Goal: Book appointment/travel/reservation

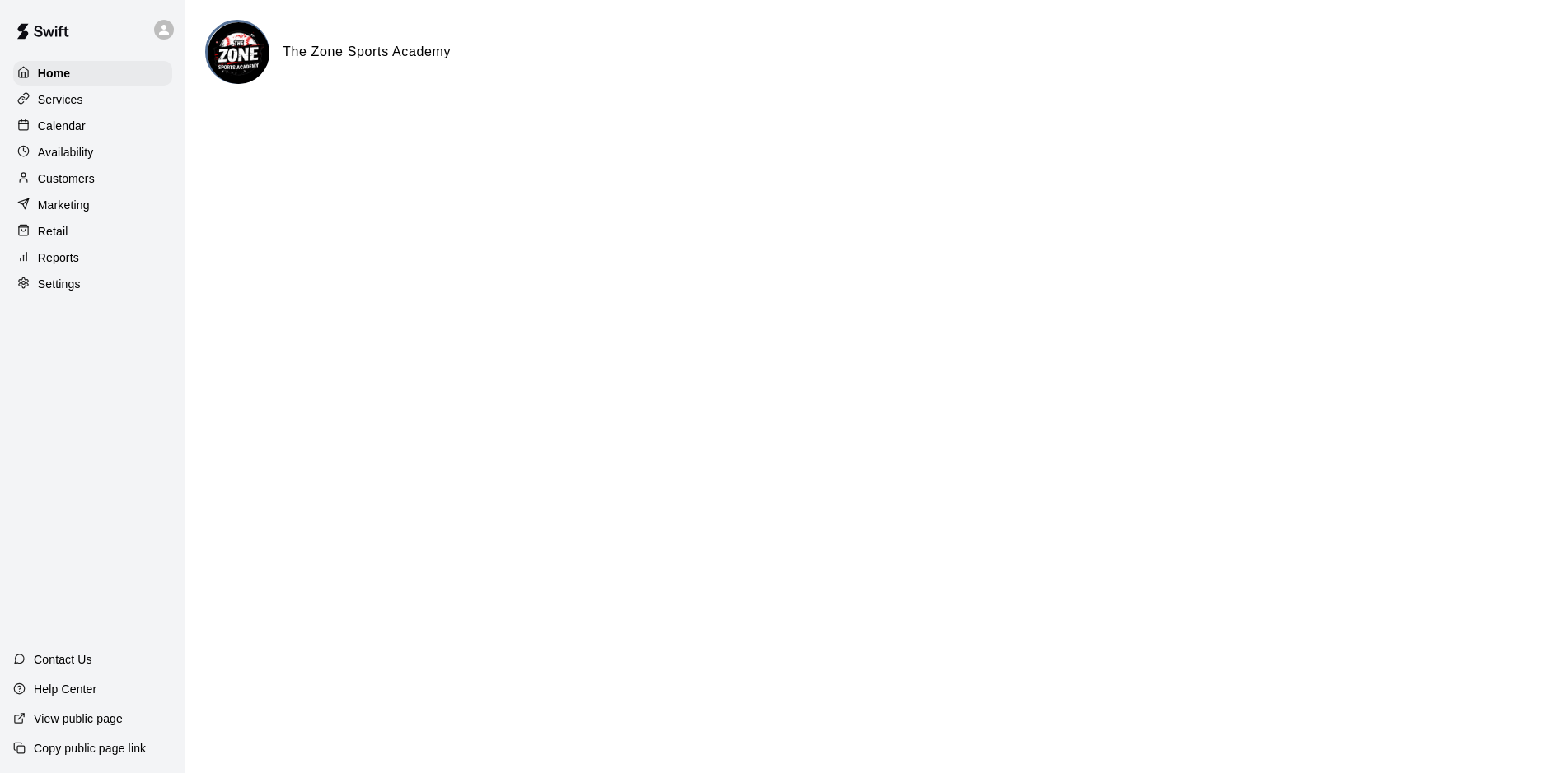
click at [63, 133] on p "Calendar" at bounding box center [62, 126] width 48 height 17
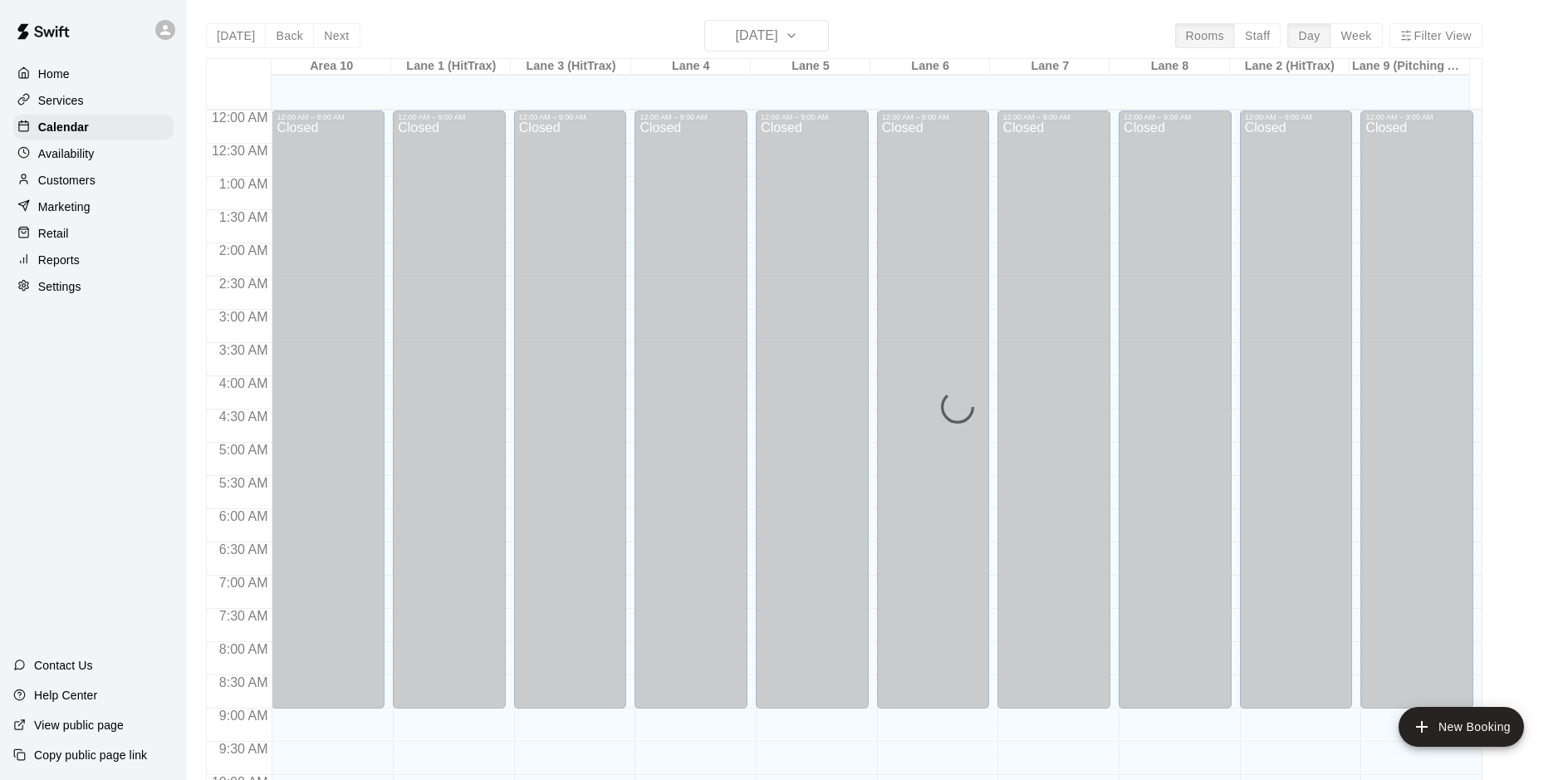
scroll to position [857, 0]
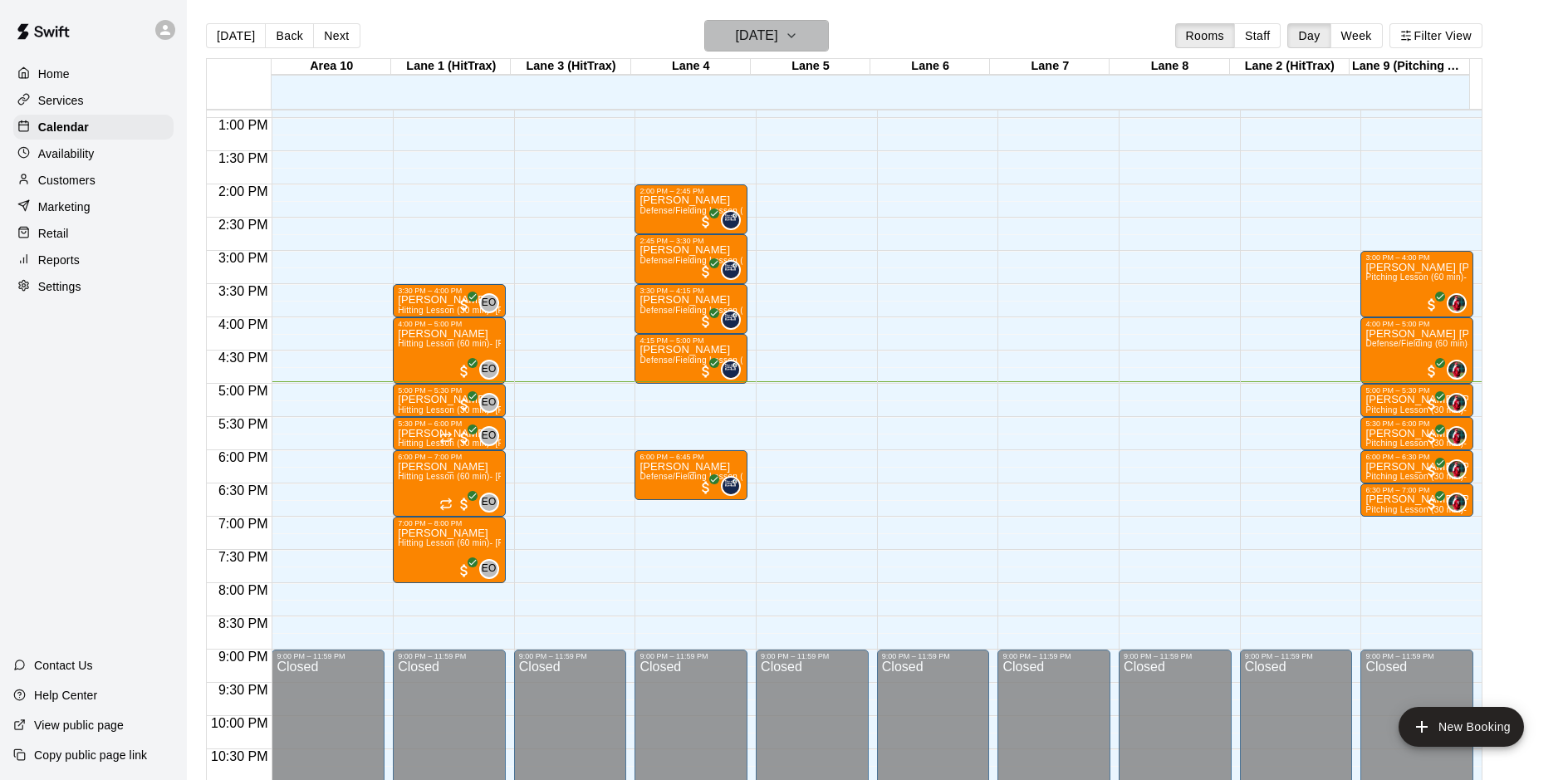
click at [798, 34] on icon "button" at bounding box center [790, 36] width 13 height 20
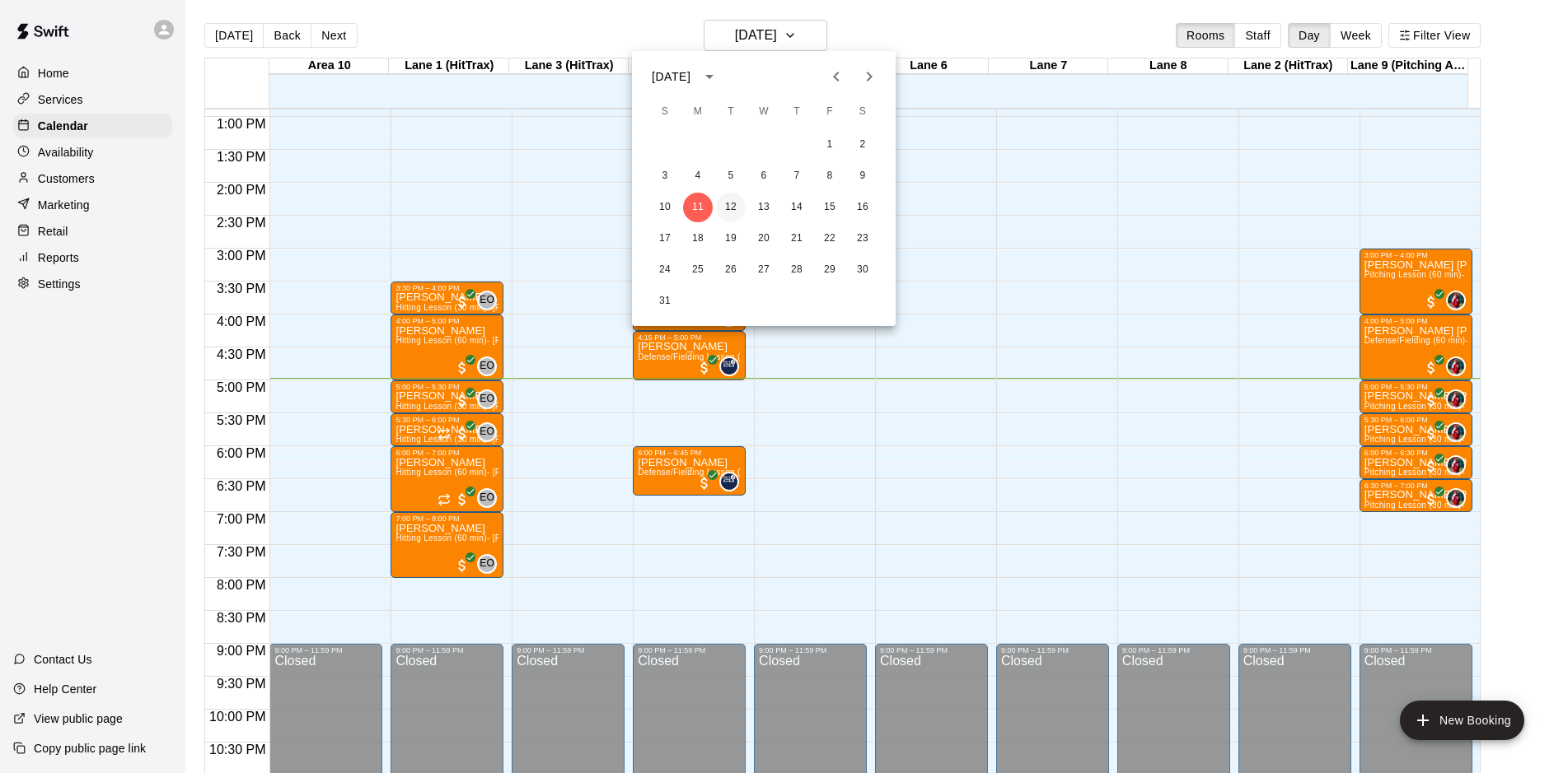
click at [724, 197] on button "12" at bounding box center [731, 207] width 29 height 29
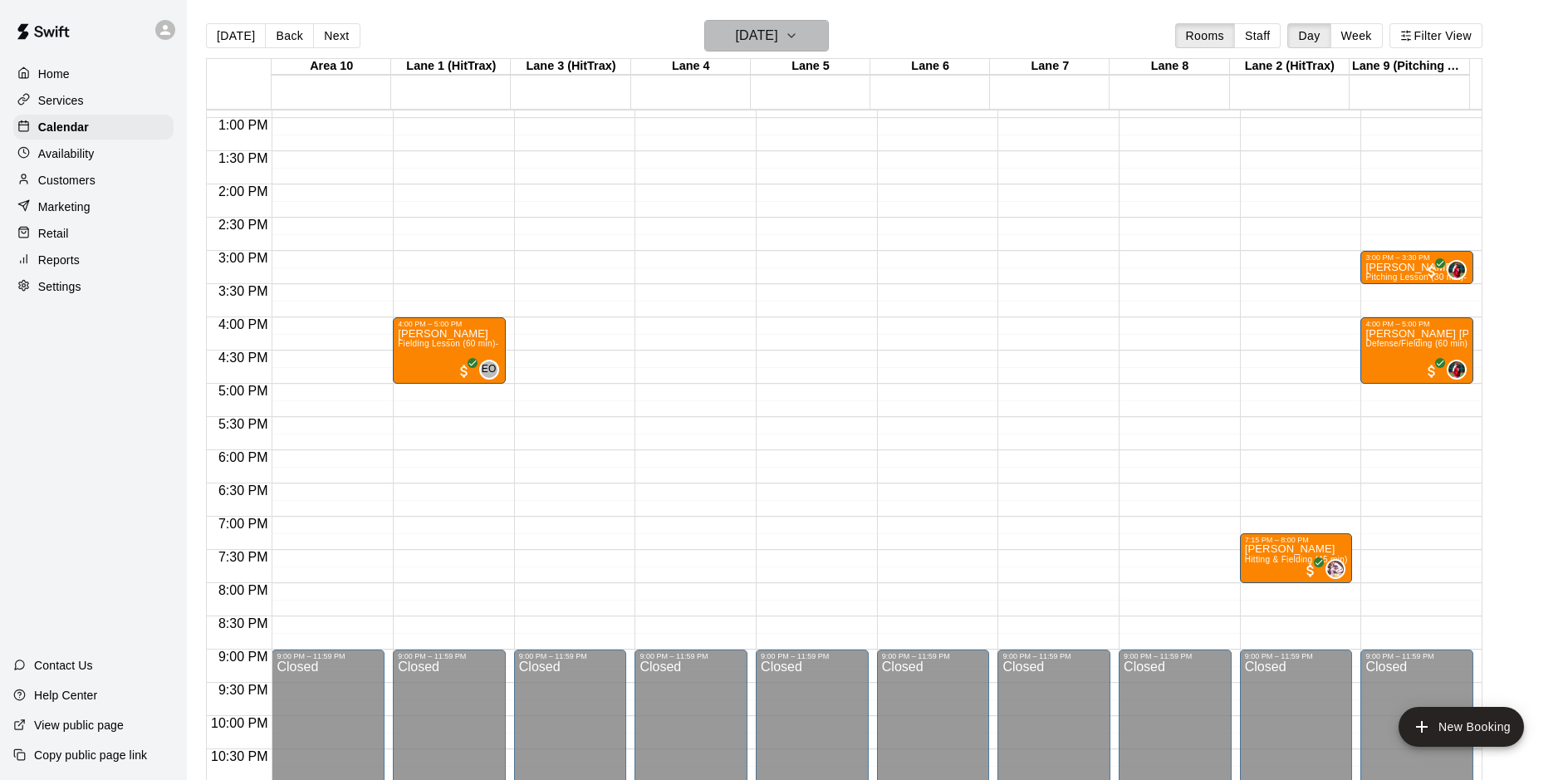
click at [798, 34] on icon "button" at bounding box center [790, 36] width 13 height 20
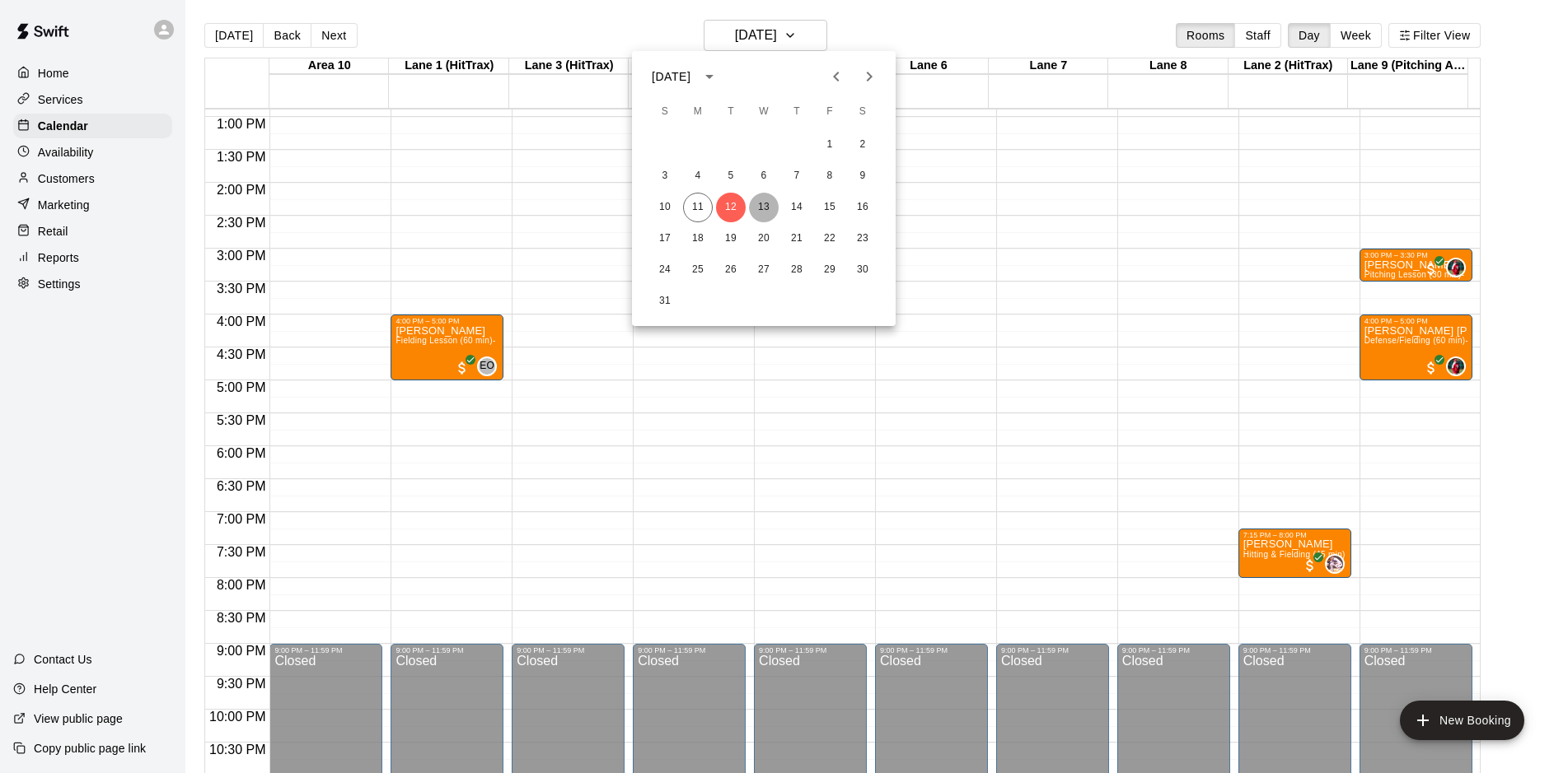
click at [773, 206] on button "13" at bounding box center [763, 207] width 29 height 29
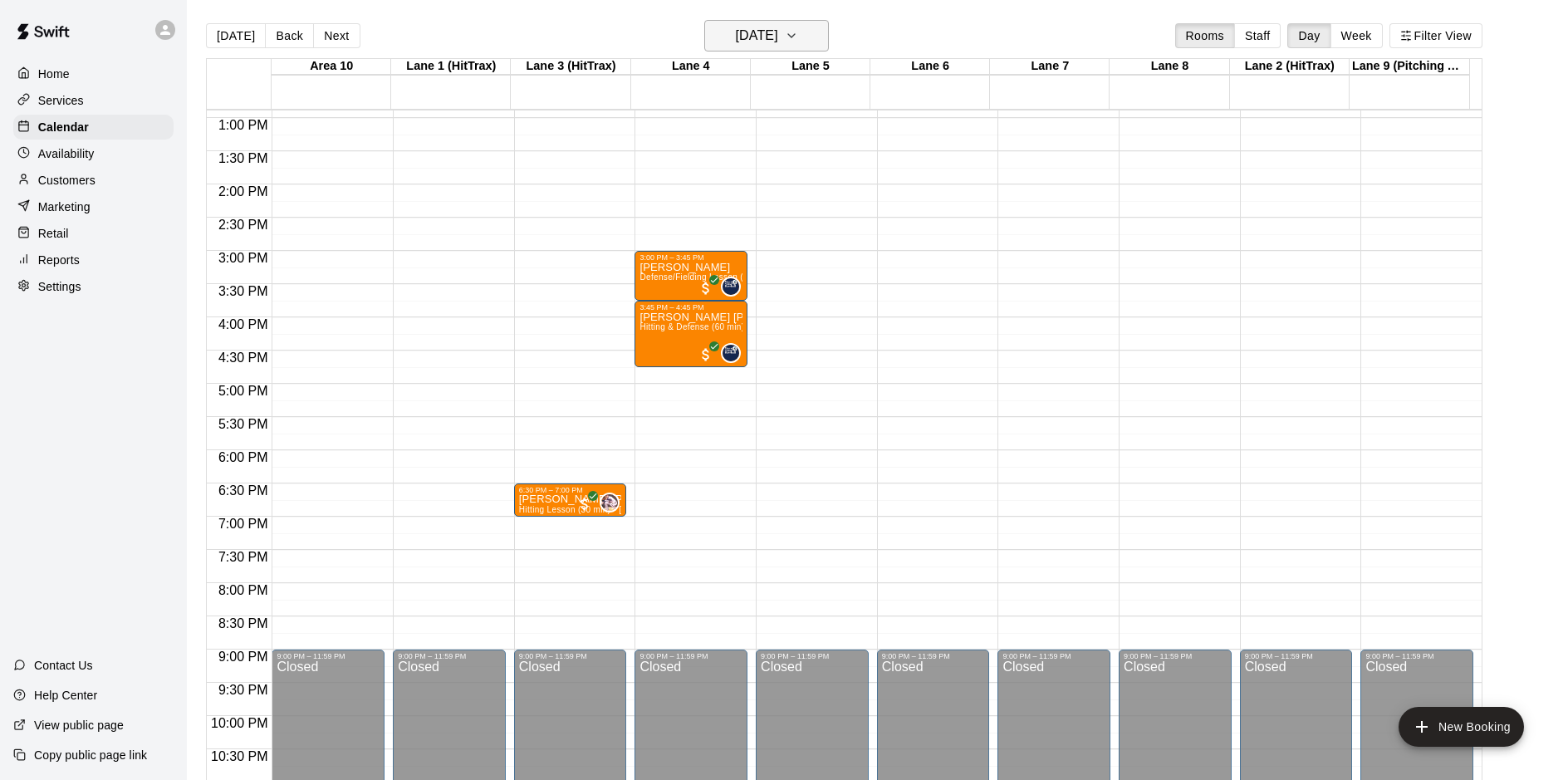
click at [798, 38] on icon "button" at bounding box center [790, 36] width 13 height 20
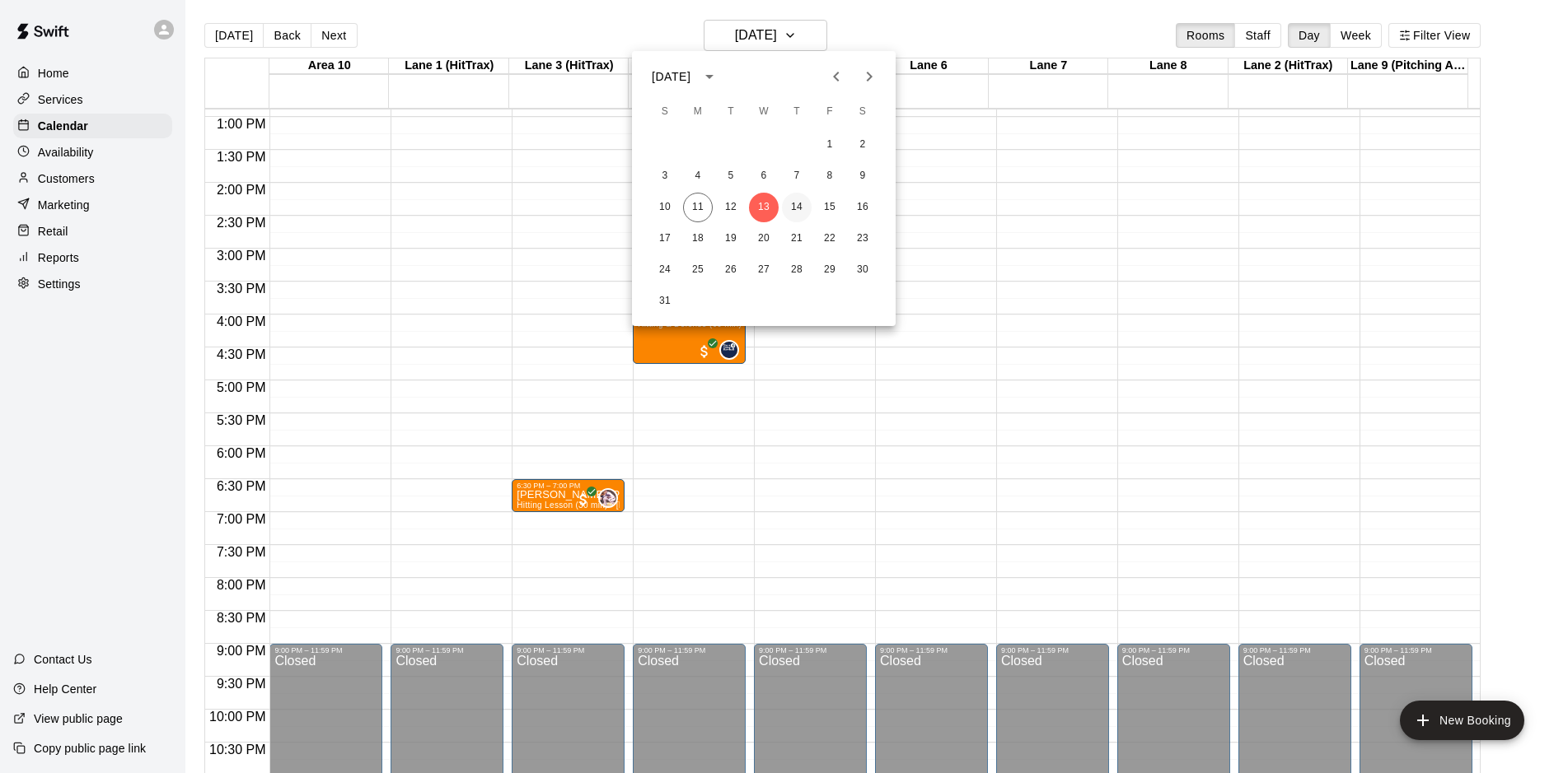
click at [799, 202] on button "14" at bounding box center [797, 207] width 29 height 29
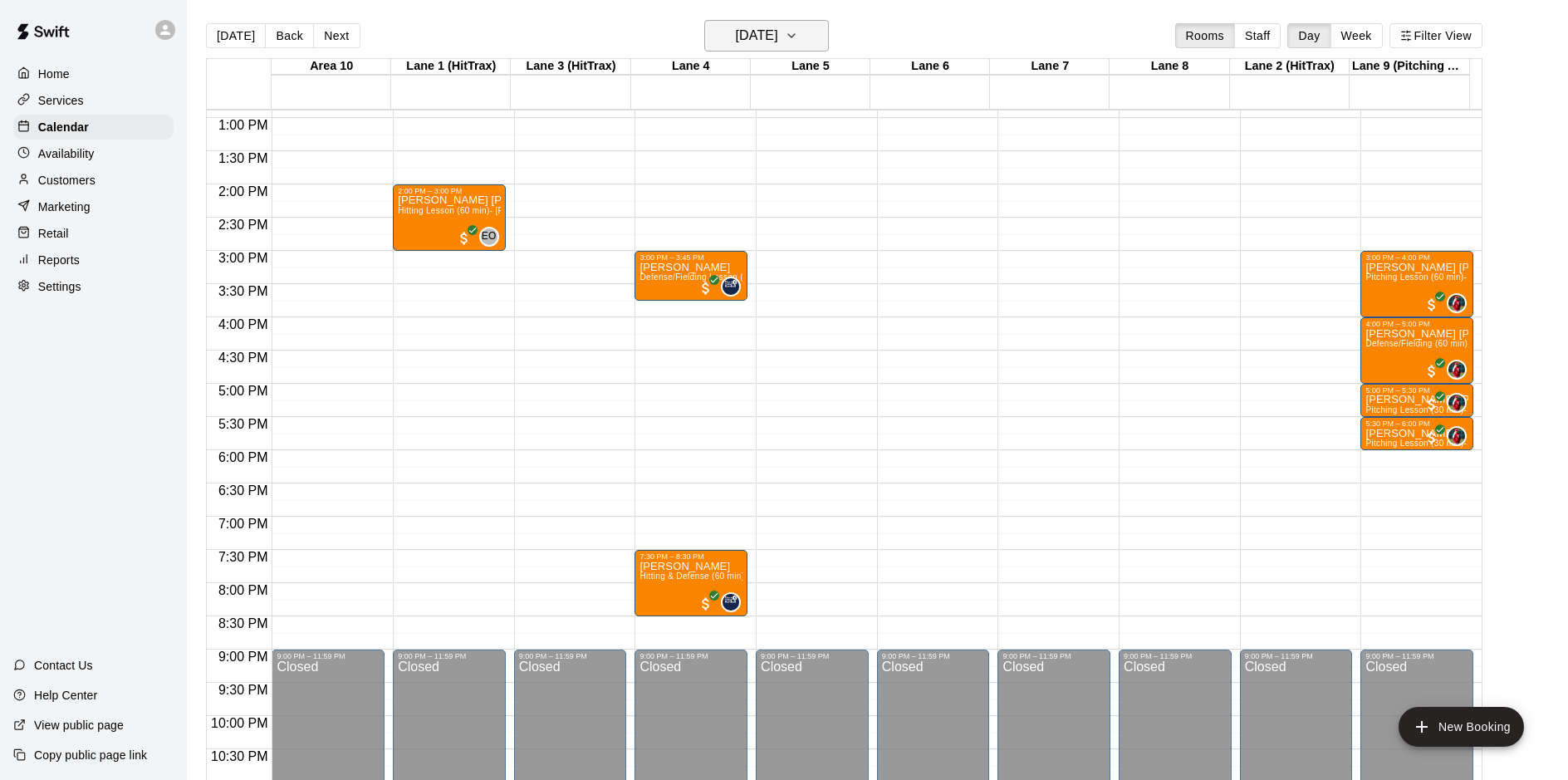
click at [829, 37] on button "[DATE]" at bounding box center [767, 36] width 125 height 32
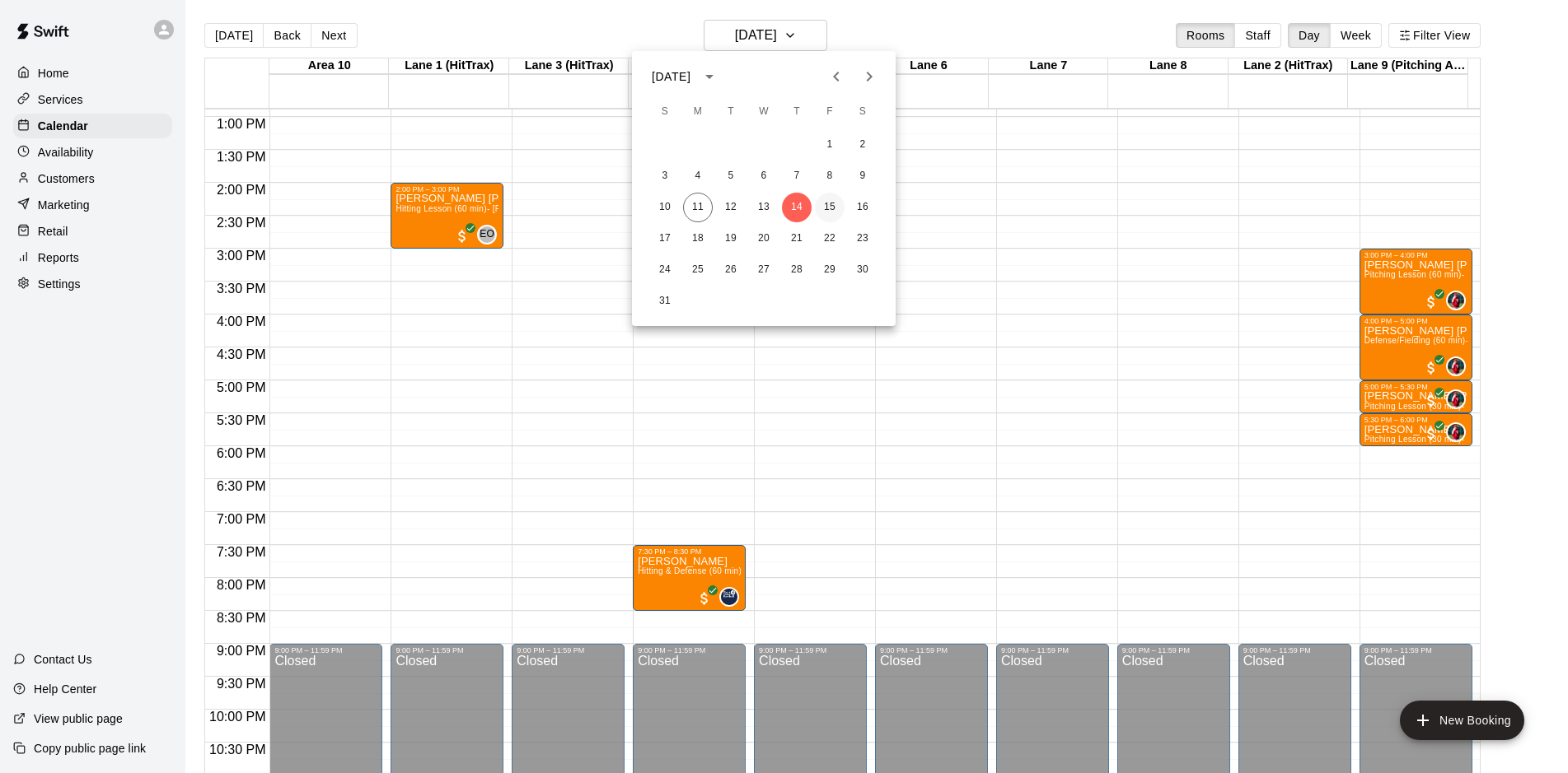
click at [828, 202] on button "15" at bounding box center [829, 207] width 29 height 29
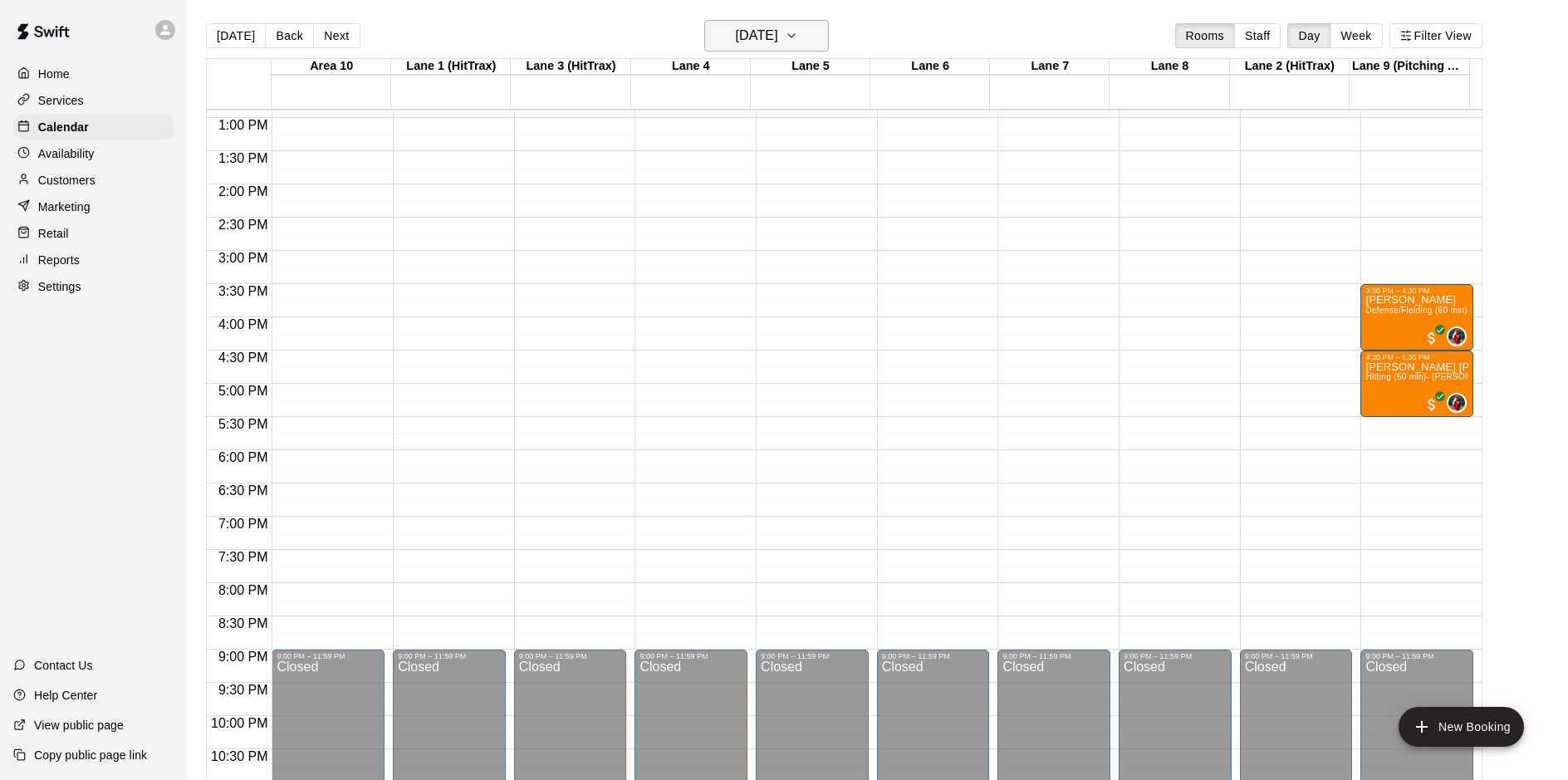
click at [798, 36] on icon "button" at bounding box center [790, 36] width 13 height 20
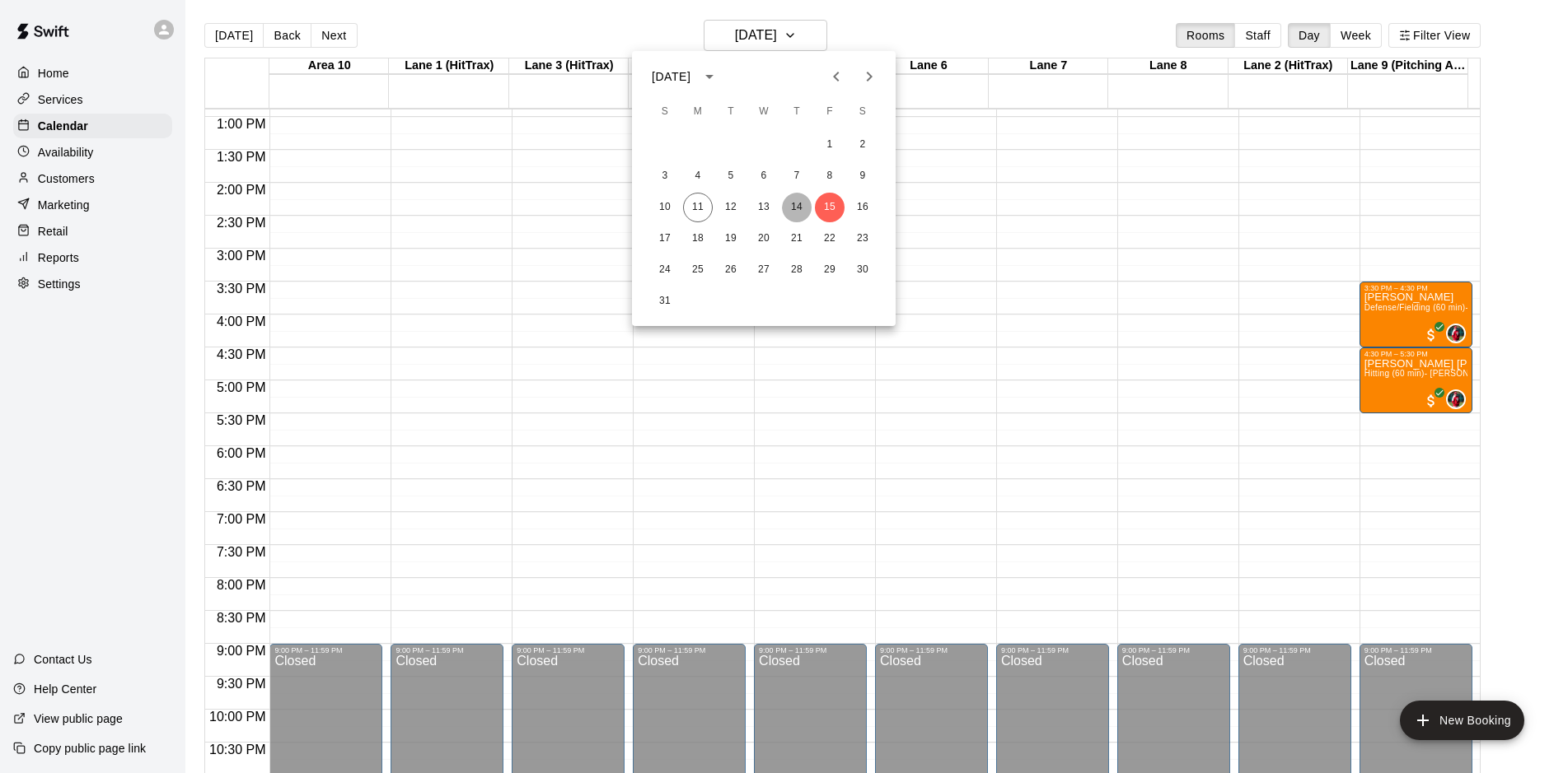
click at [800, 210] on button "14" at bounding box center [797, 207] width 29 height 29
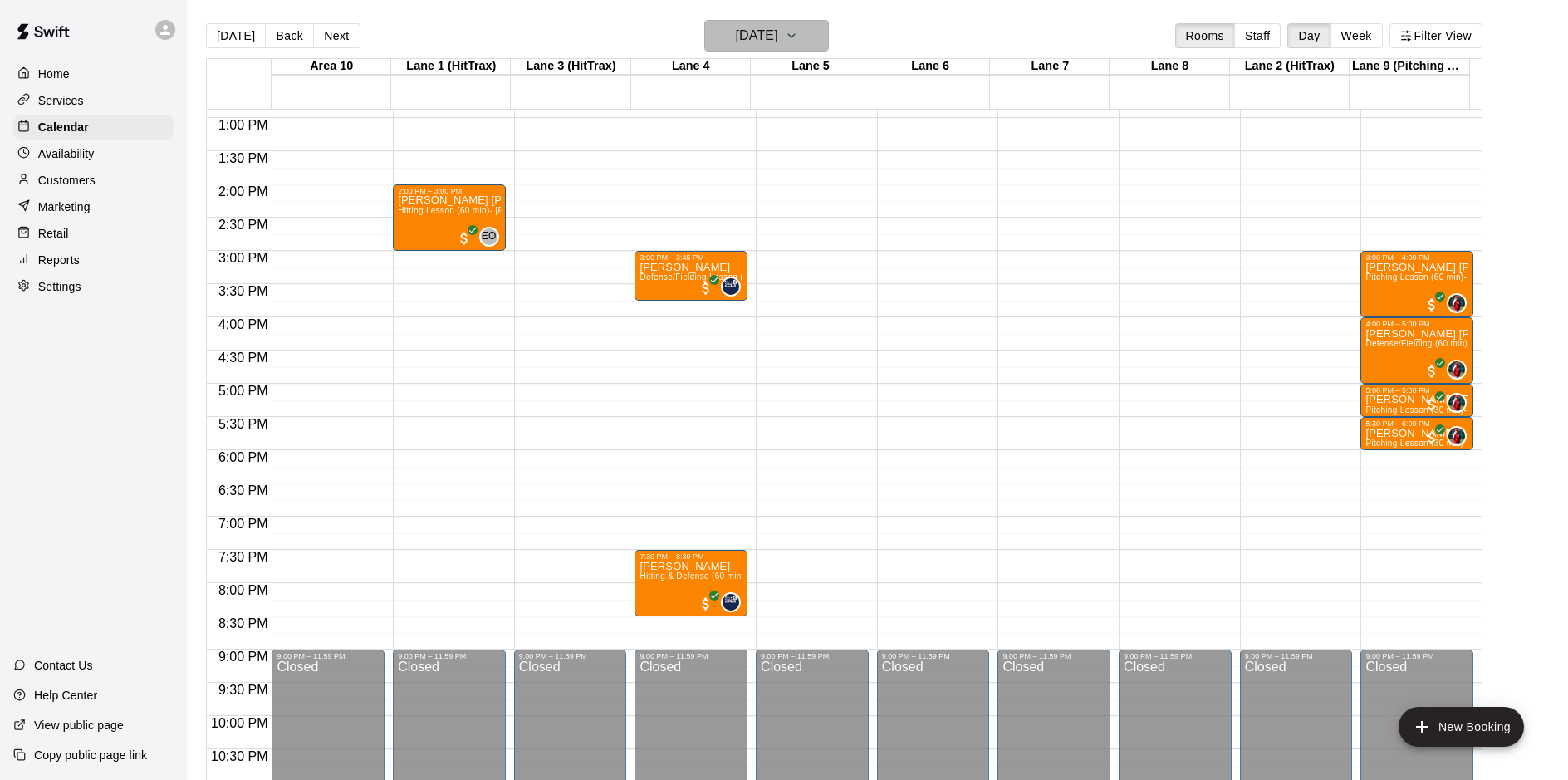
click at [795, 35] on icon "button" at bounding box center [791, 35] width 7 height 3
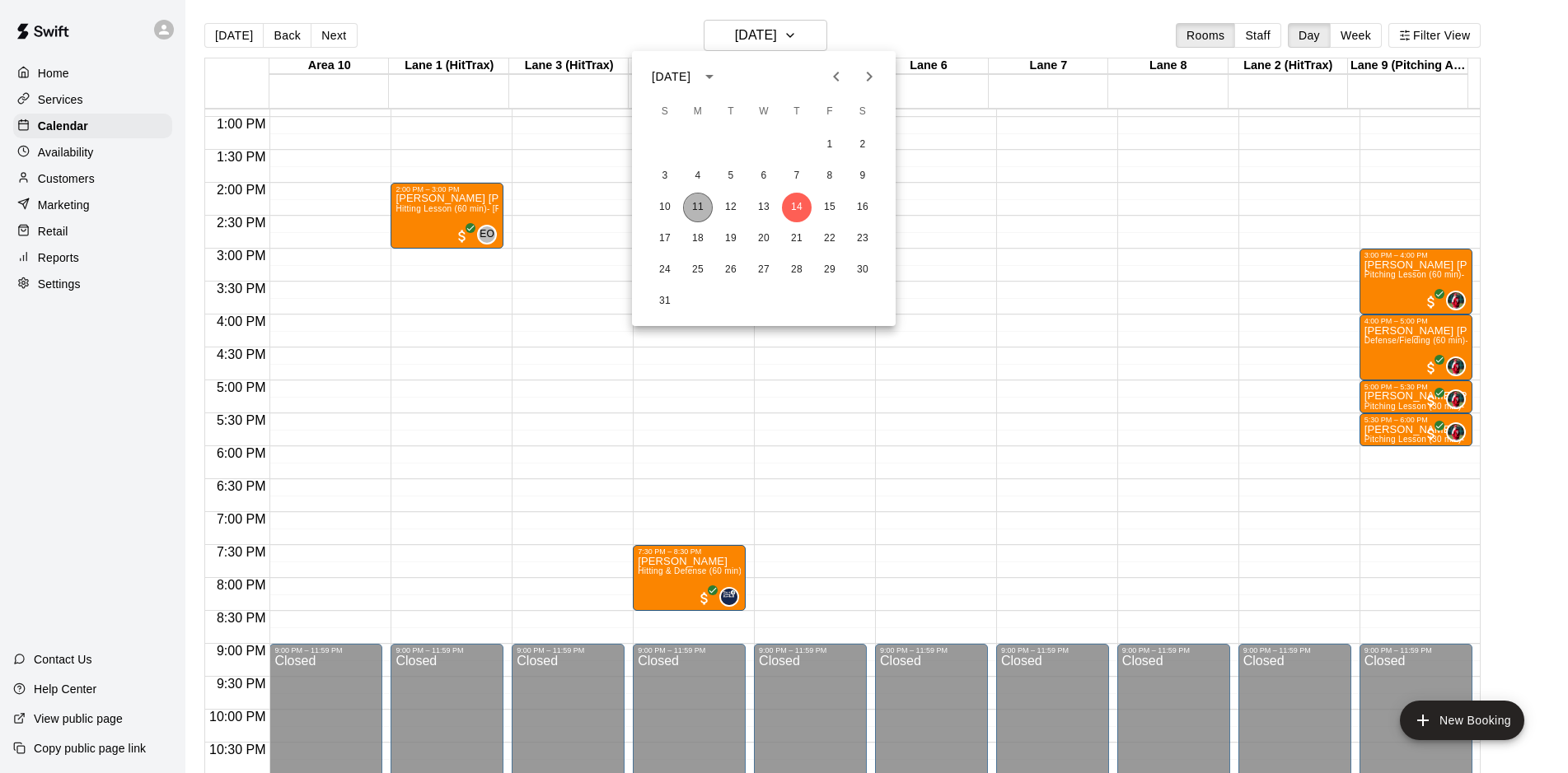
click at [702, 208] on button "11" at bounding box center [698, 207] width 29 height 29
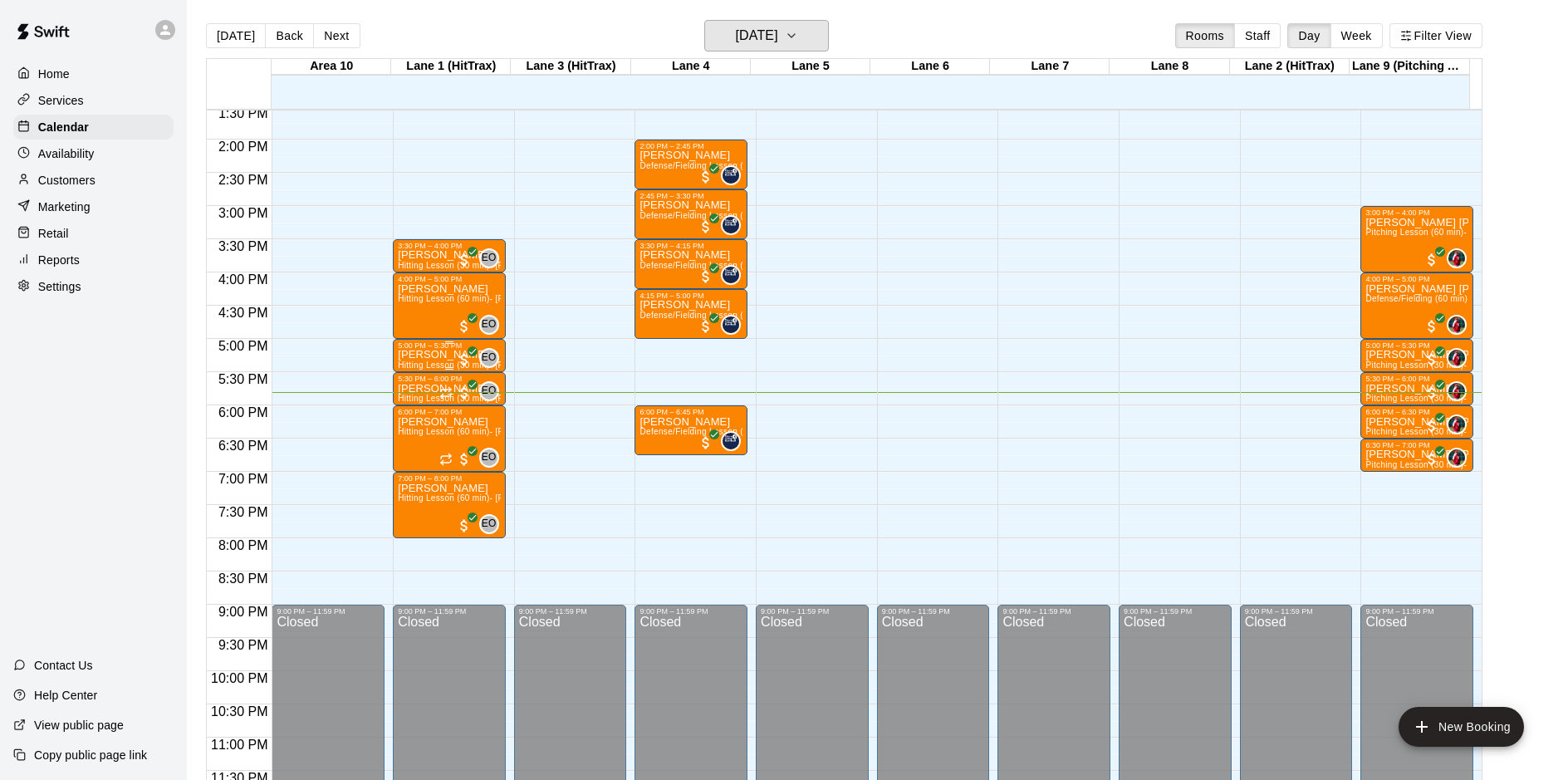
scroll to position [921, 0]
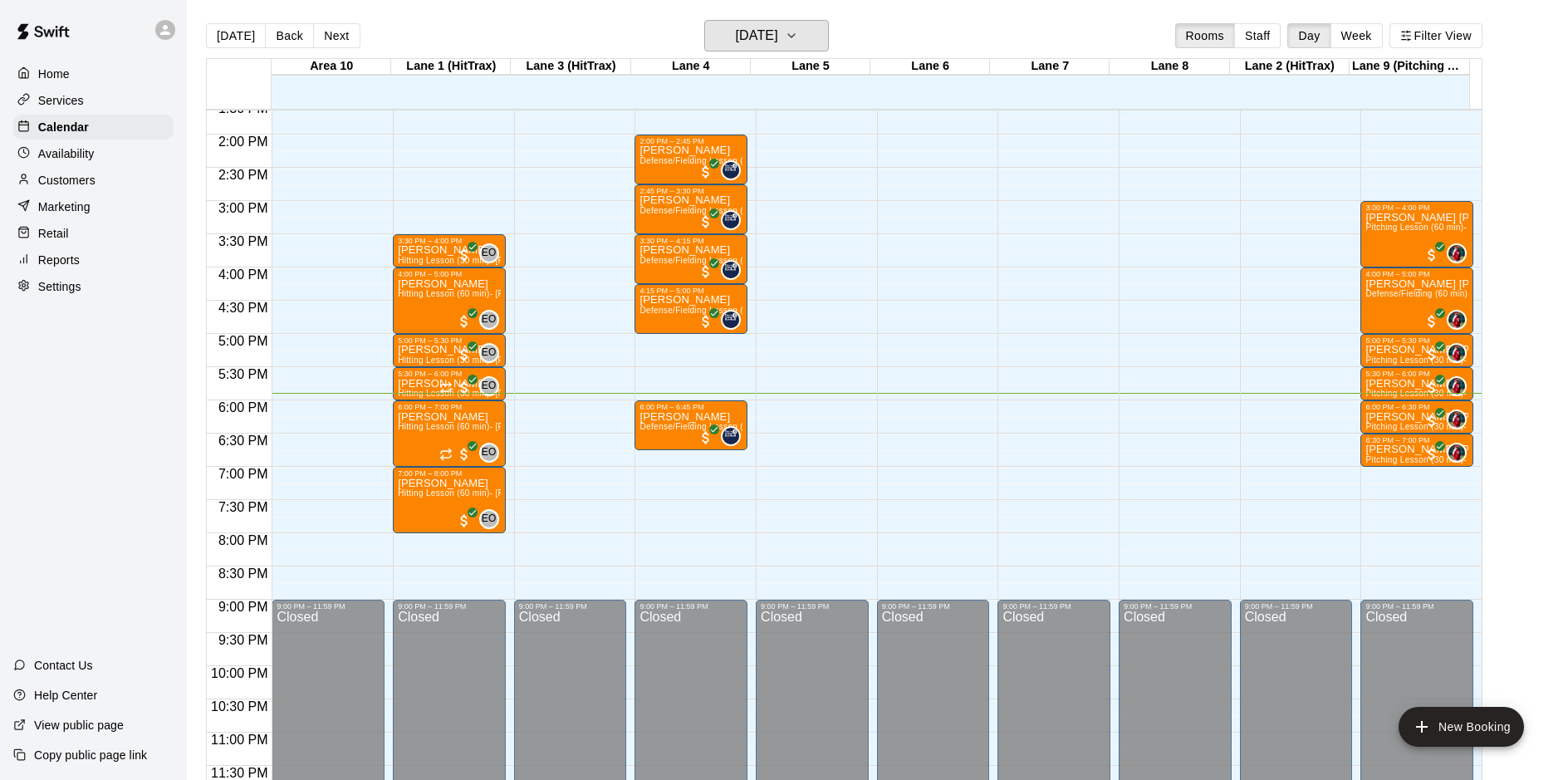
click at [704, 20] on button "[DATE]" at bounding box center [767, 36] width 125 height 32
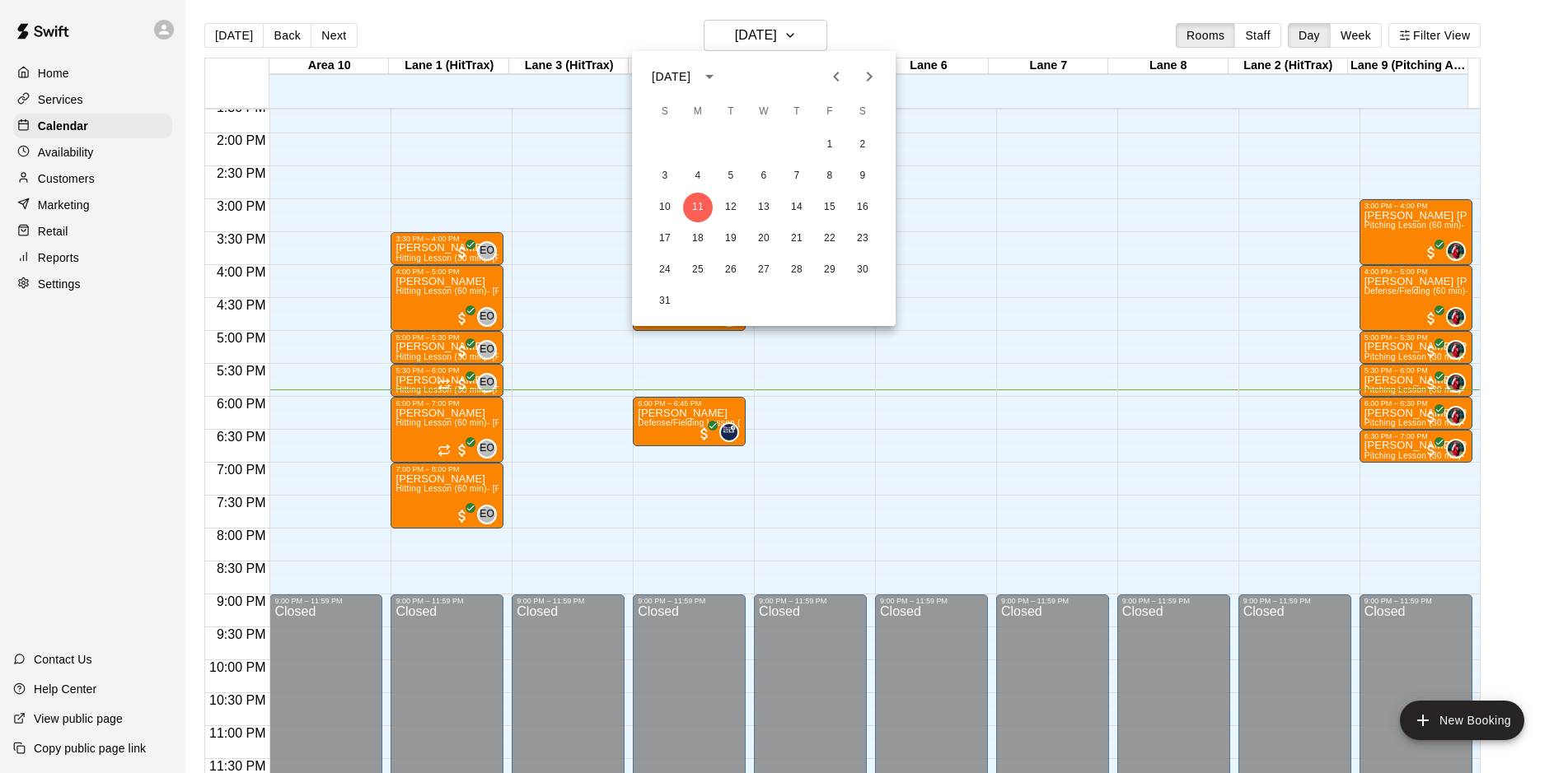
click at [505, 403] on div at bounding box center [784, 386] width 1568 height 773
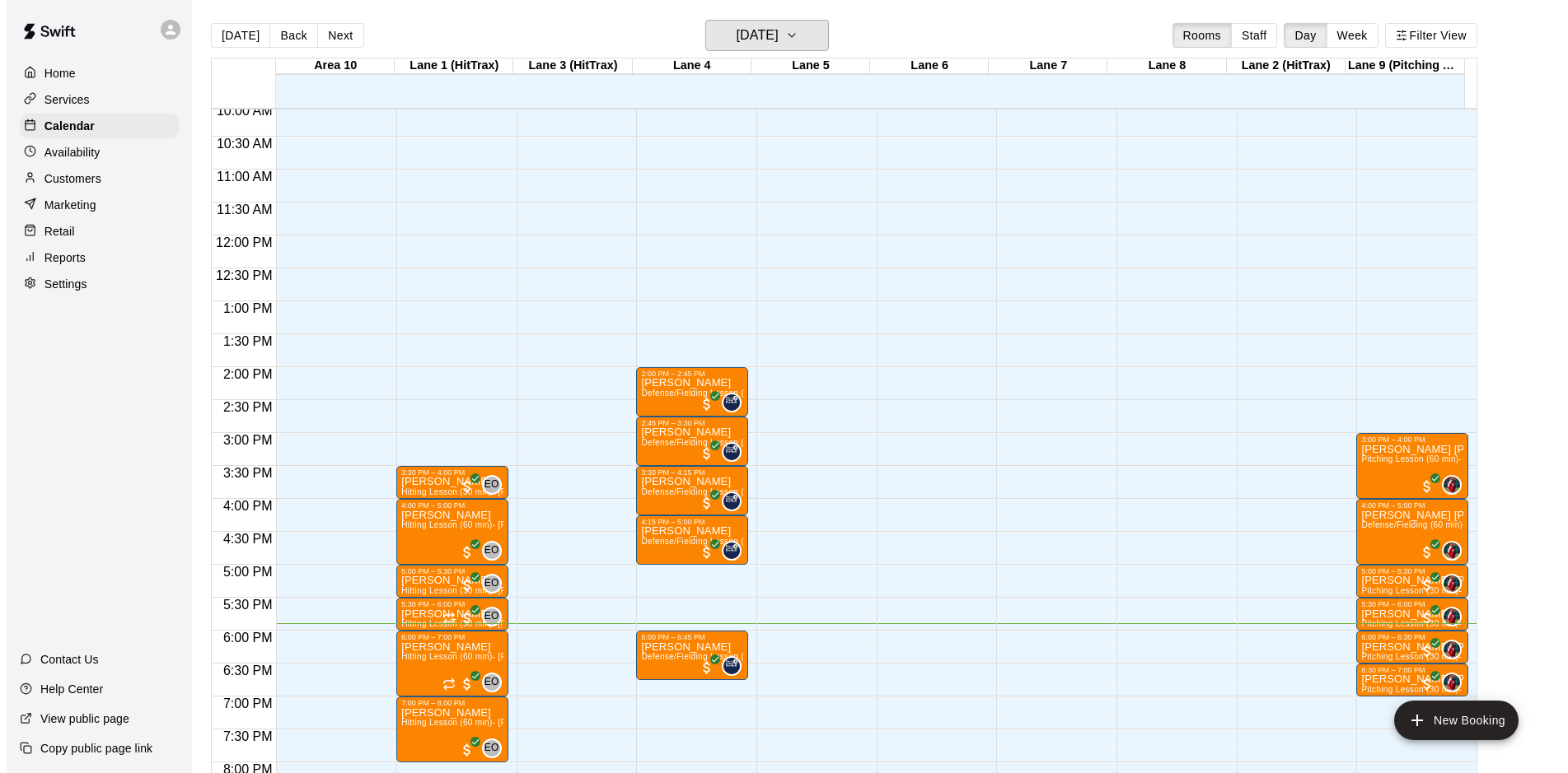
scroll to position [665, 0]
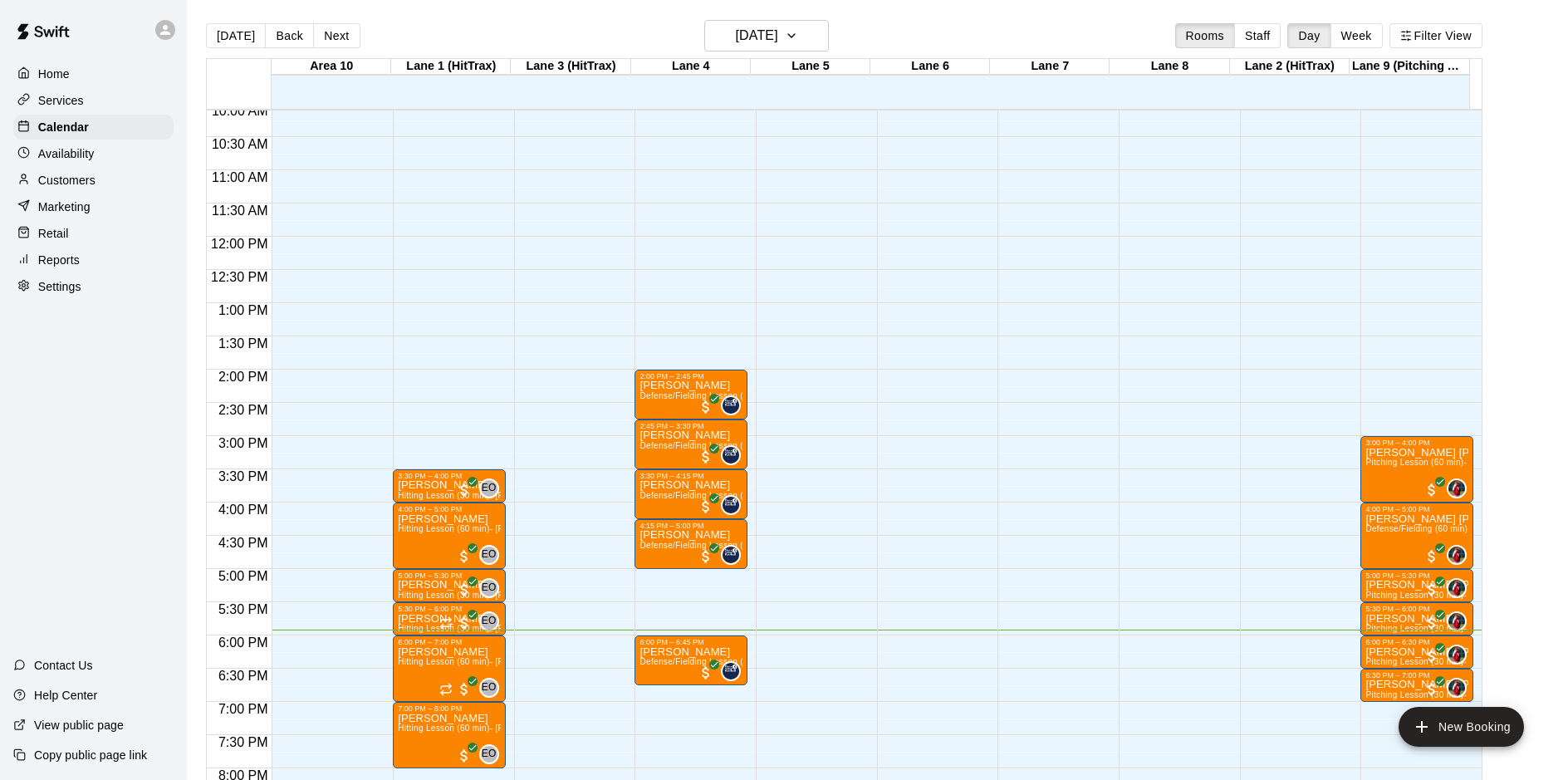
click at [680, 584] on div "12:00 AM – 9:00 AM Closed 2:00 PM – 2:45 PM [PERSON_NAME] Defense/Fielding Less…" at bounding box center [691, 237] width 113 height 1596
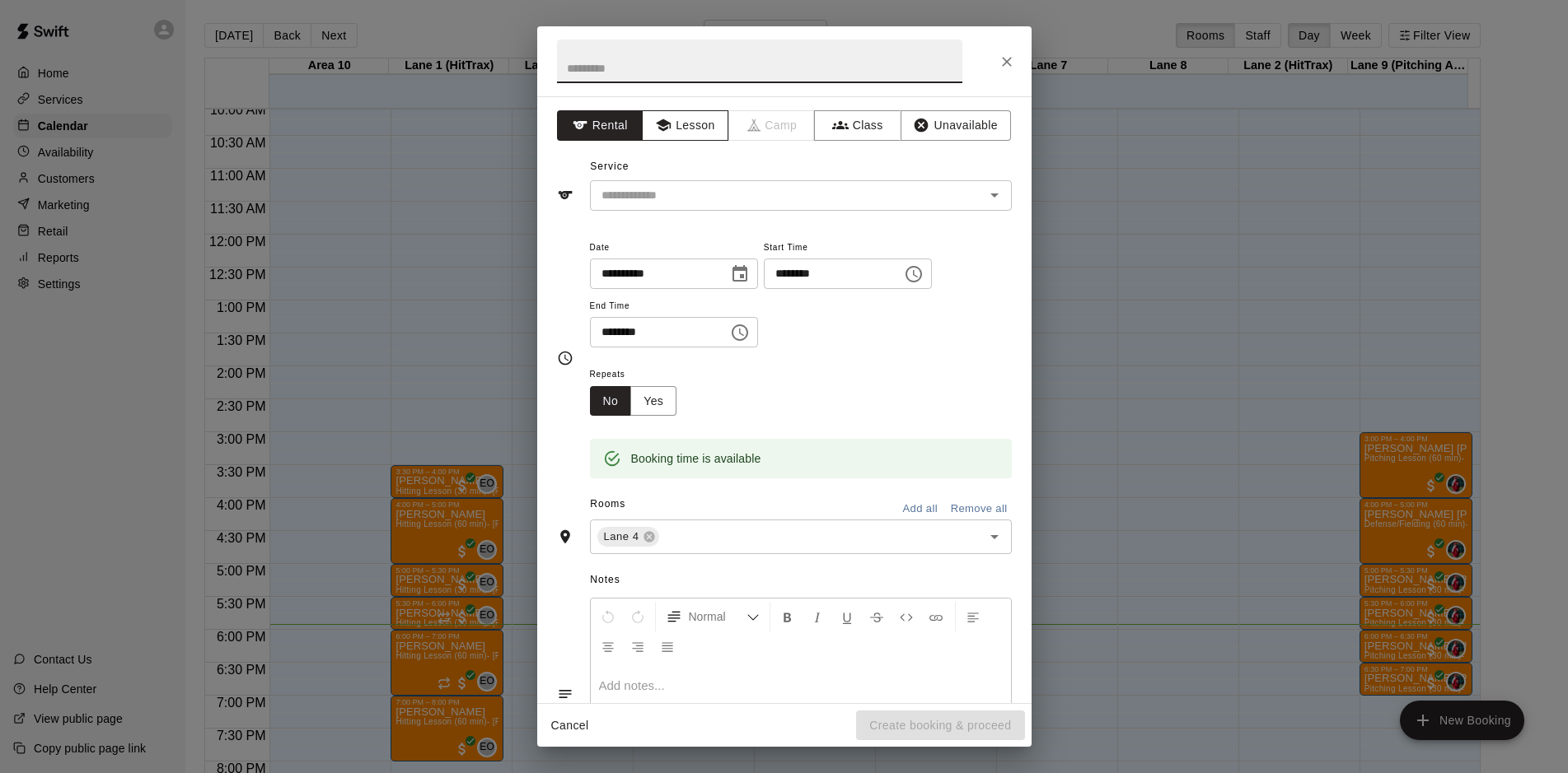
click at [716, 131] on button "Lesson" at bounding box center [685, 126] width 86 height 30
click at [991, 192] on icon "Open" at bounding box center [994, 195] width 20 height 20
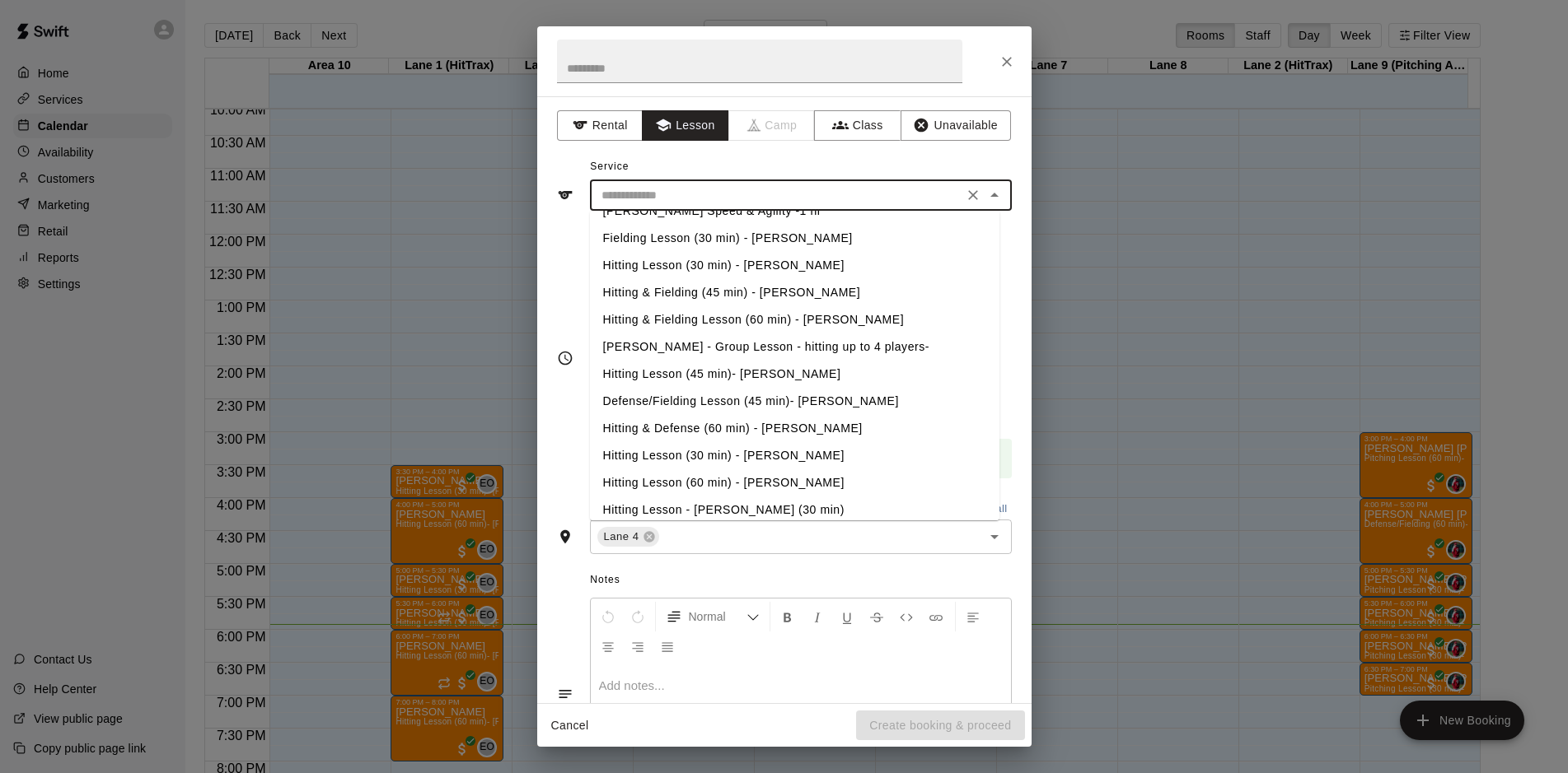
scroll to position [410, 0]
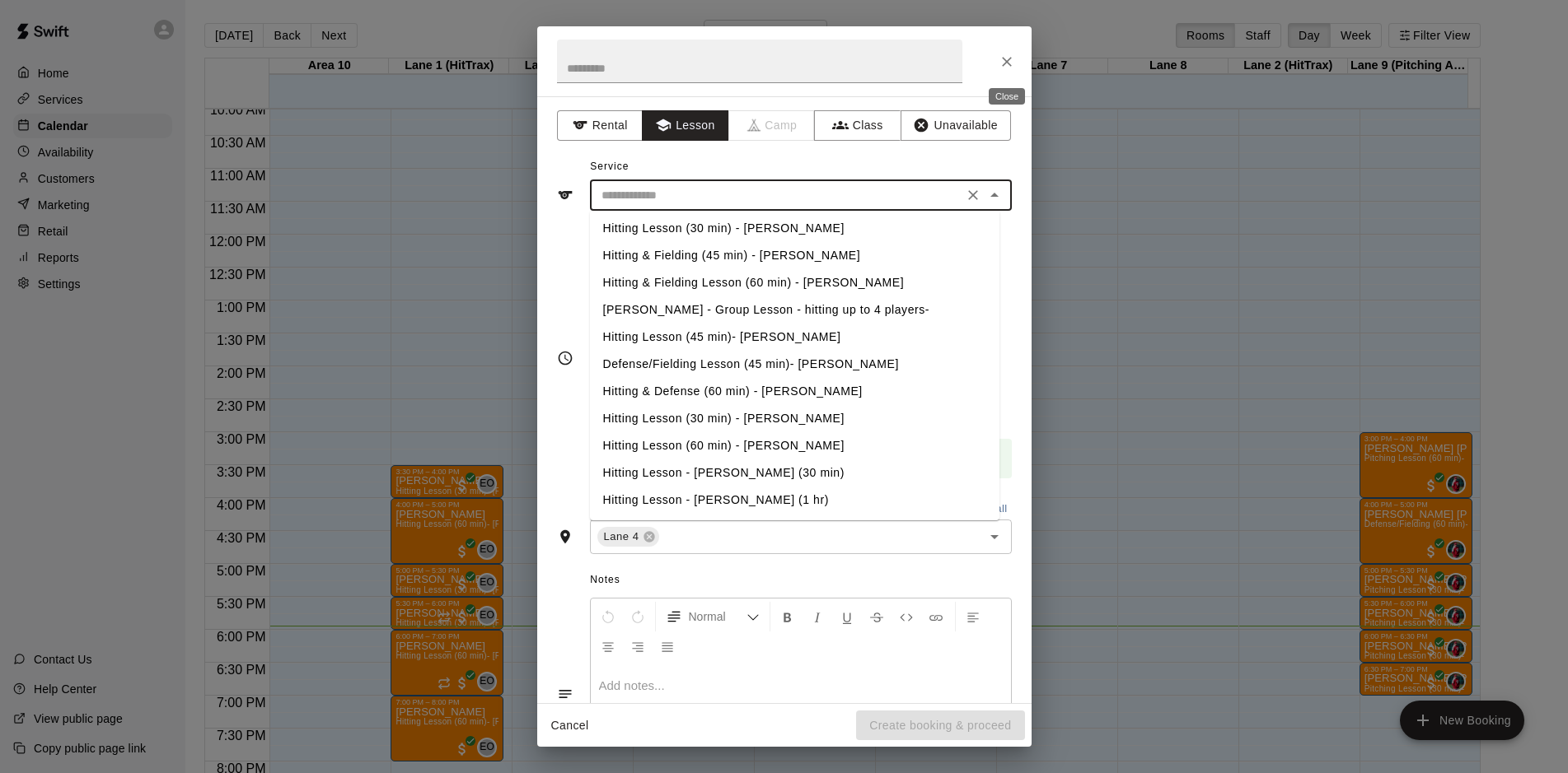
click at [997, 64] on button "Close" at bounding box center [1007, 62] width 29 height 29
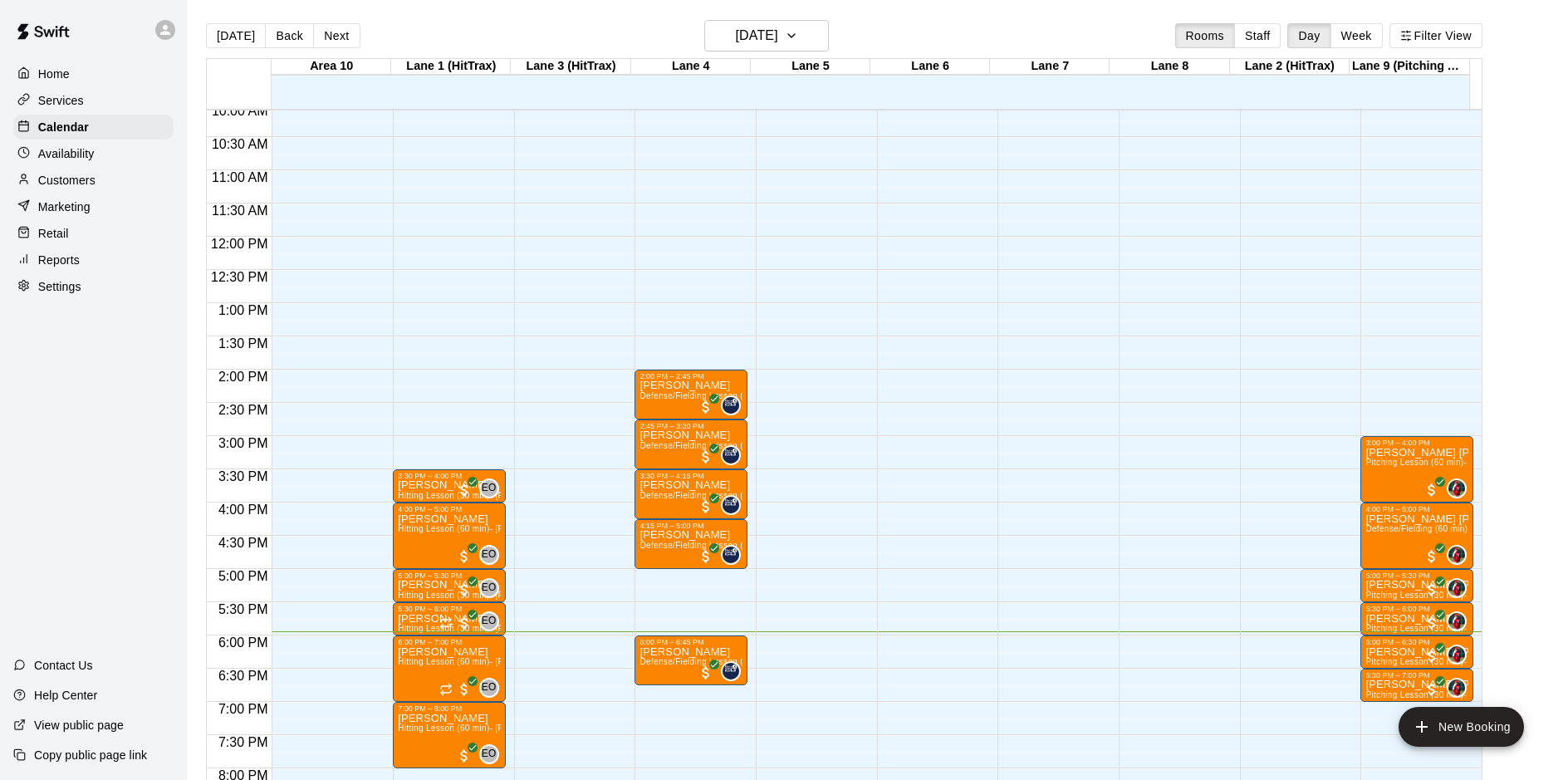
click at [650, 600] on div "12:00 AM – 9:00 AM Closed 2:00 PM – 2:45 PM [PERSON_NAME] Defense/Fielding Less…" at bounding box center [691, 237] width 113 height 1596
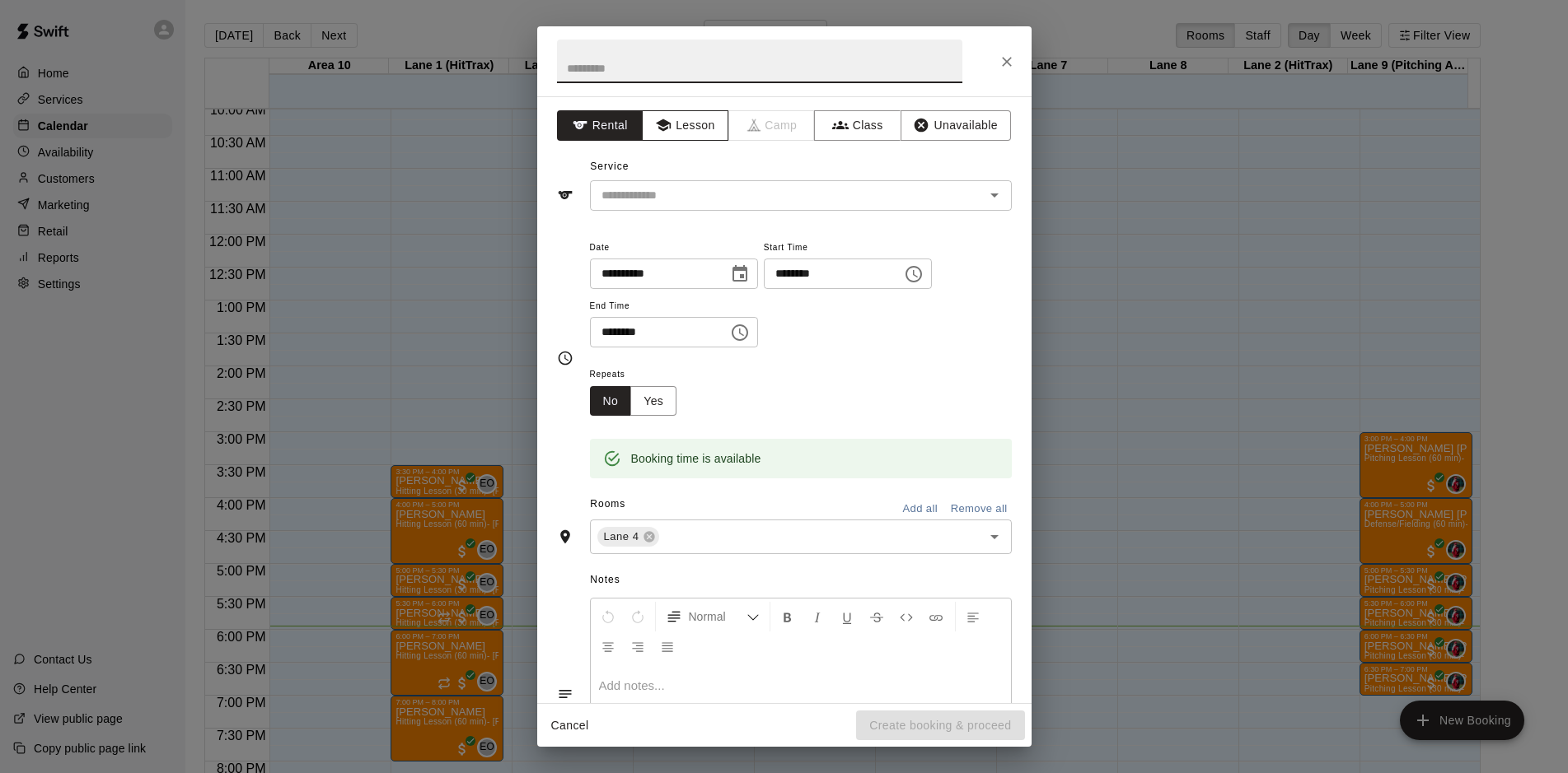
click at [695, 132] on button "Lesson" at bounding box center [685, 126] width 86 height 30
click at [988, 194] on icon "Open" at bounding box center [994, 195] width 20 height 20
